Goal: Transaction & Acquisition: Purchase product/service

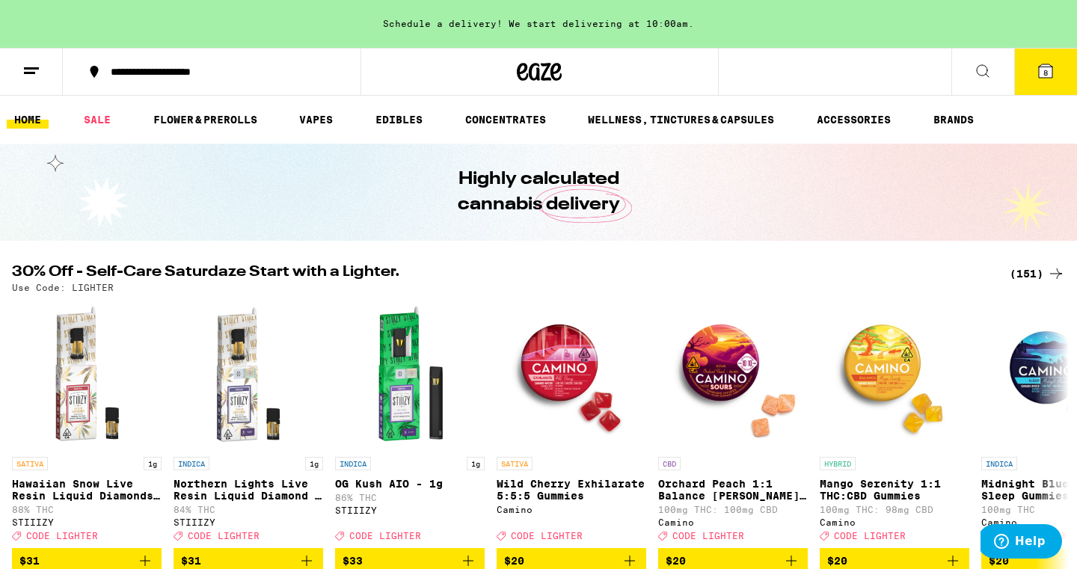
click at [1044, 62] on icon at bounding box center [1046, 71] width 18 height 18
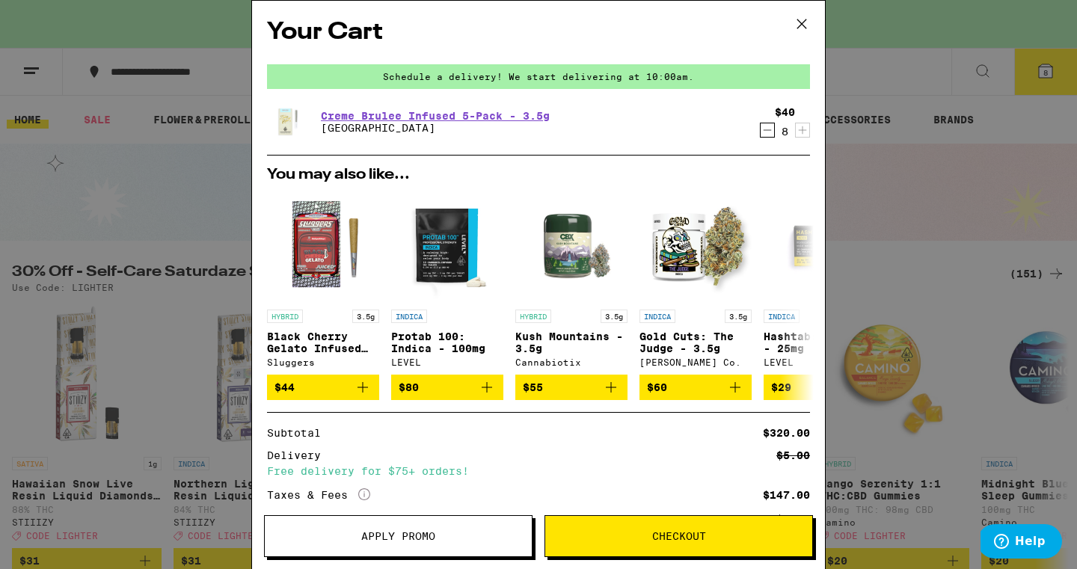
click at [458, 530] on button "Apply Promo" at bounding box center [398, 536] width 269 height 42
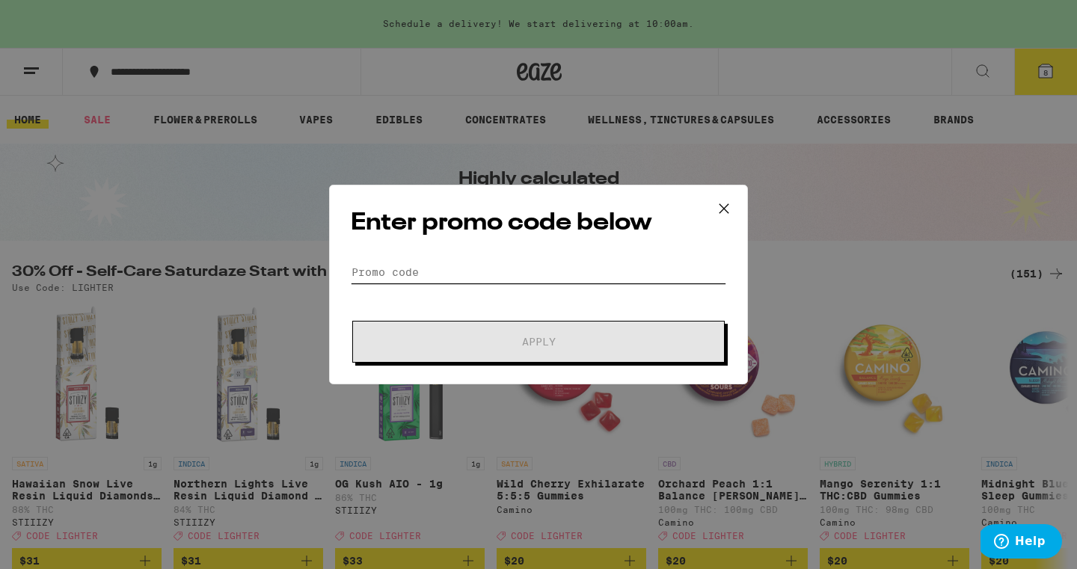
click at [506, 276] on input "Promo Code" at bounding box center [539, 272] width 376 height 22
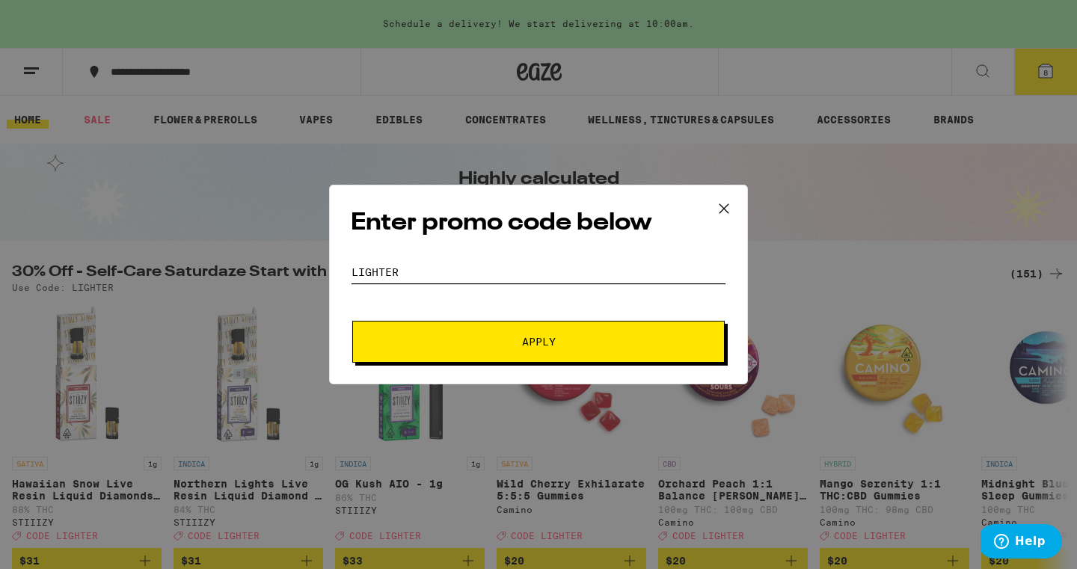
type input "lighter"
click at [497, 337] on span "Apply" at bounding box center [538, 342] width 269 height 10
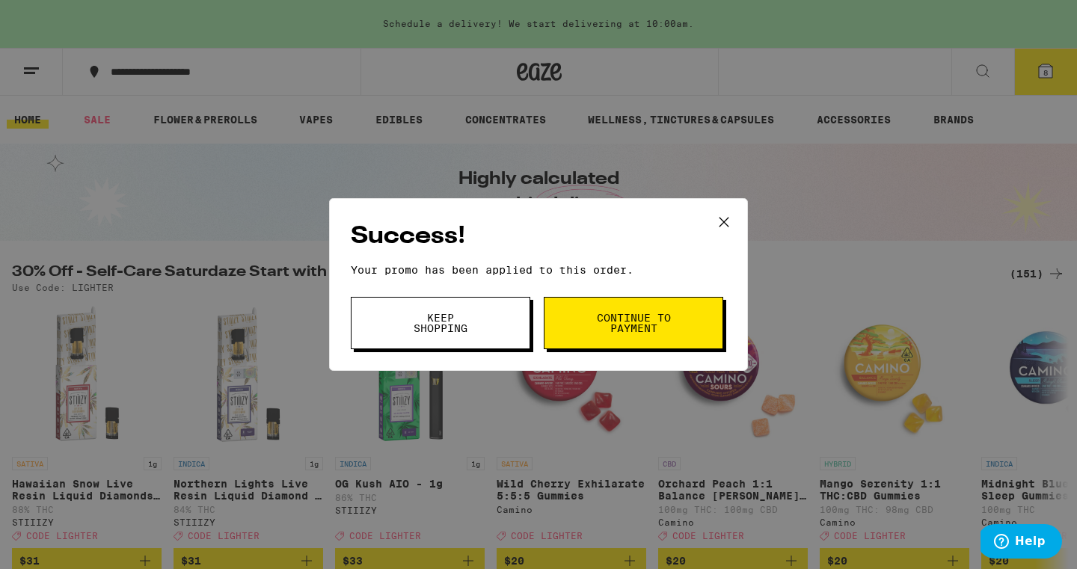
click at [720, 219] on icon at bounding box center [724, 222] width 22 height 22
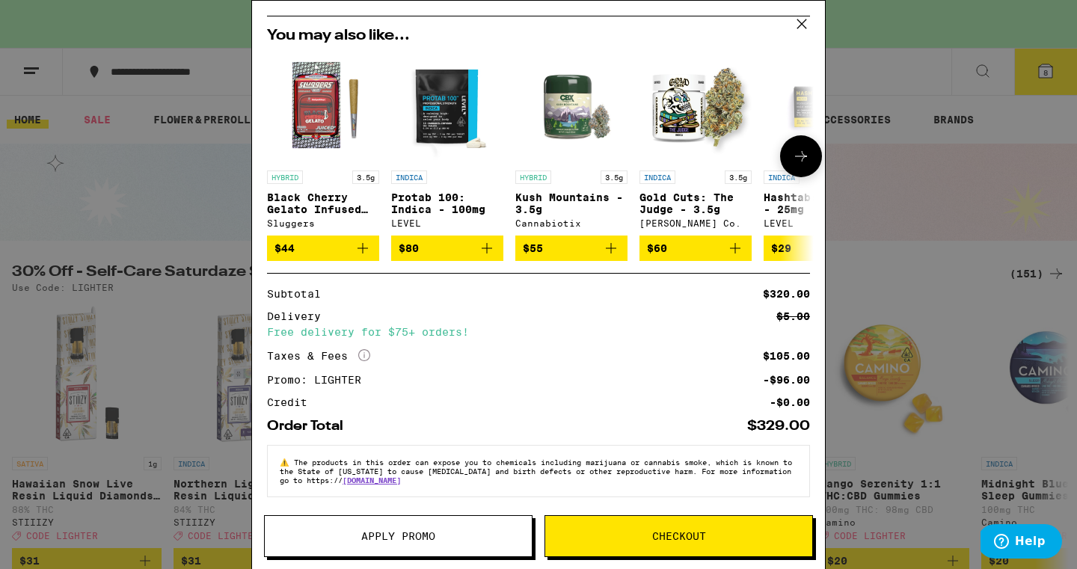
scroll to position [148, 0]
